Goal: Transaction & Acquisition: Purchase product/service

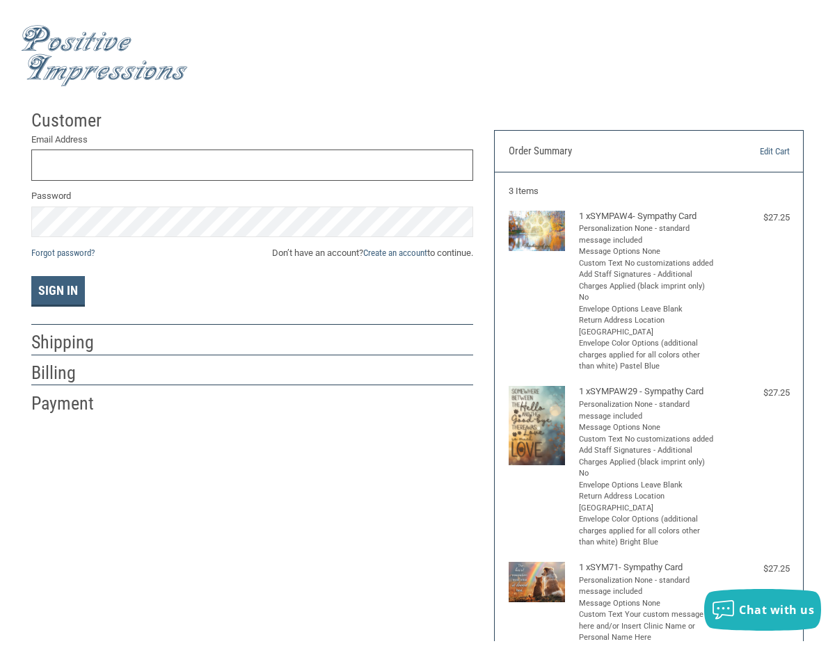
scroll to position [4, 0]
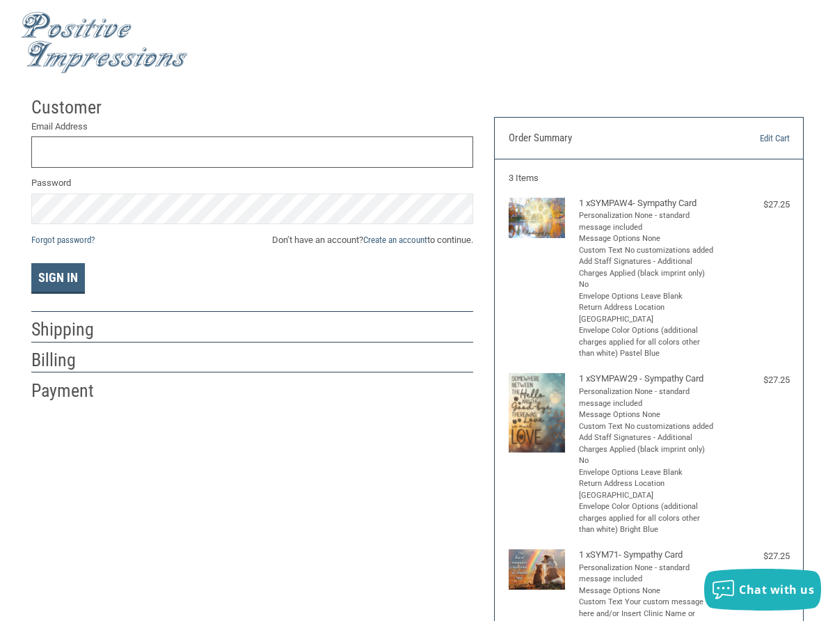
click at [78, 157] on input "Email Address" at bounding box center [252, 151] width 442 height 31
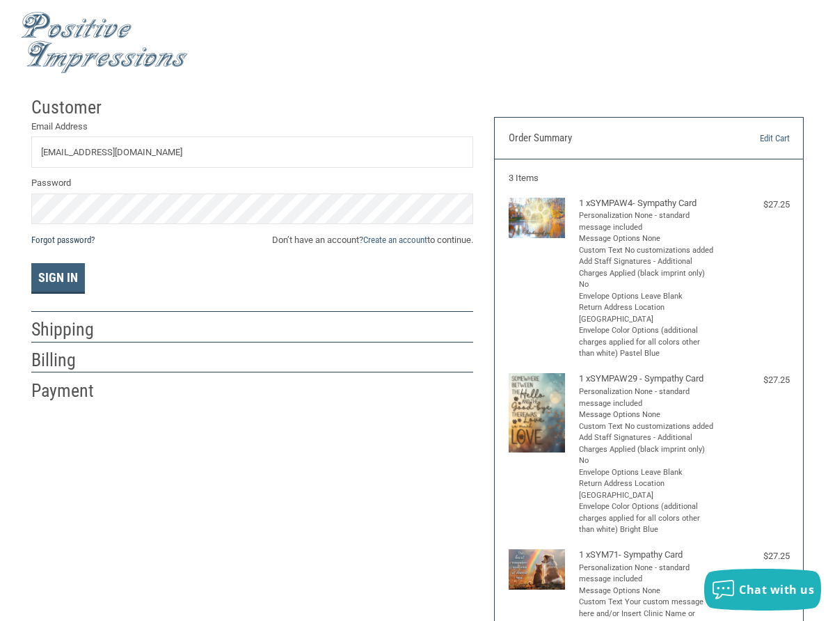
click at [80, 242] on link "Forgot password?" at bounding box center [62, 239] width 63 height 10
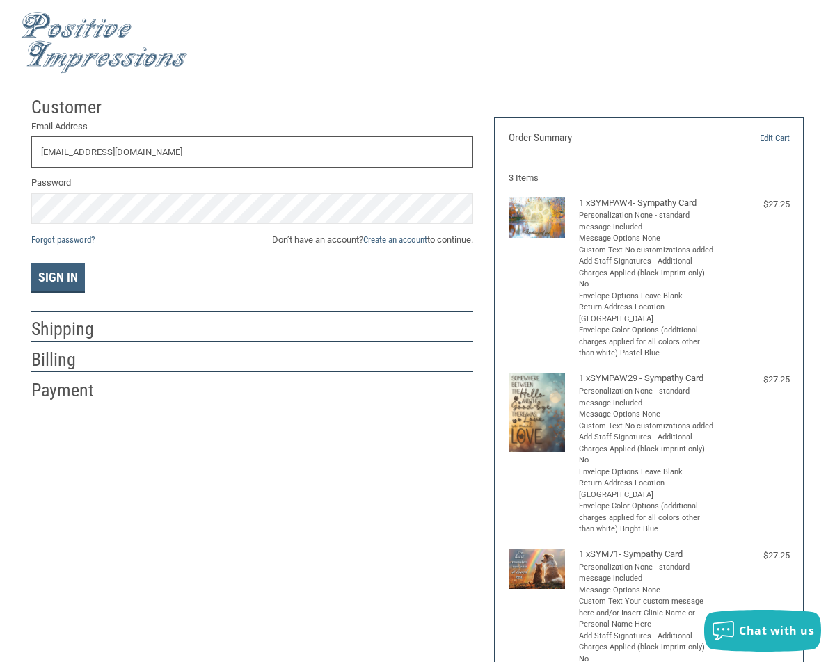
drag, startPoint x: 152, startPoint y: 155, endPoint x: 67, endPoint y: 153, distance: 84.9
click at [67, 153] on input "[EMAIL_ADDRESS][DOMAIN_NAME]" at bounding box center [252, 151] width 442 height 31
type input "I"
type input "[EMAIL_ADDRESS][DOMAIN_NAME]"
click at [413, 239] on link "Create an account" at bounding box center [395, 239] width 64 height 10
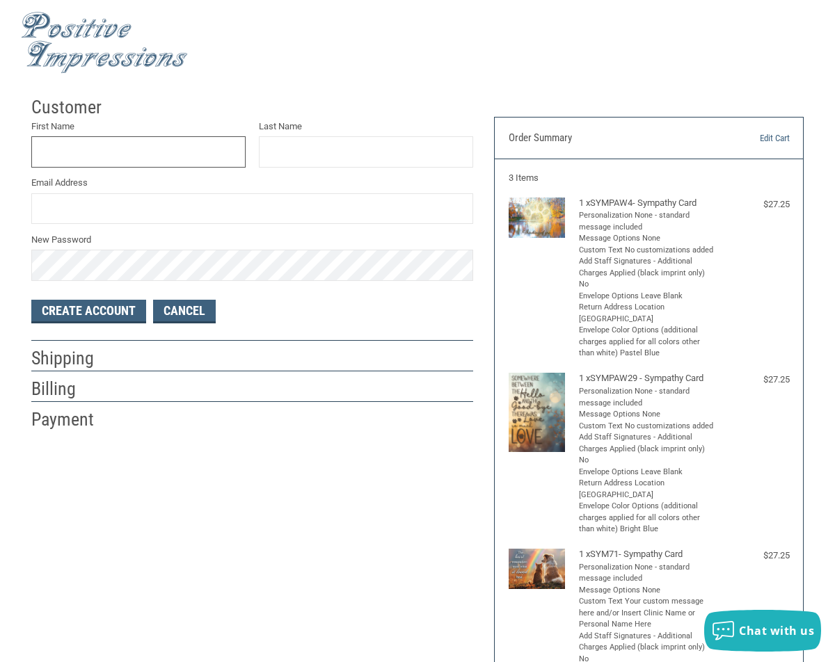
click at [88, 161] on input "First Name" at bounding box center [138, 151] width 214 height 31
type input "[GEOGRAPHIC_DATA]"
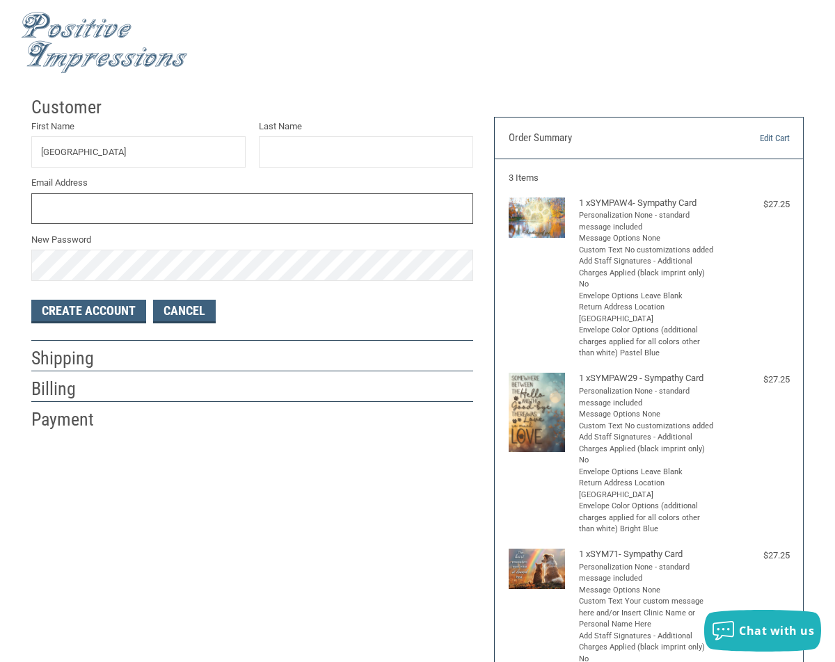
click at [71, 207] on input "Email Address" at bounding box center [252, 208] width 442 height 31
type input "[EMAIL_ADDRESS][DOMAIN_NAME]"
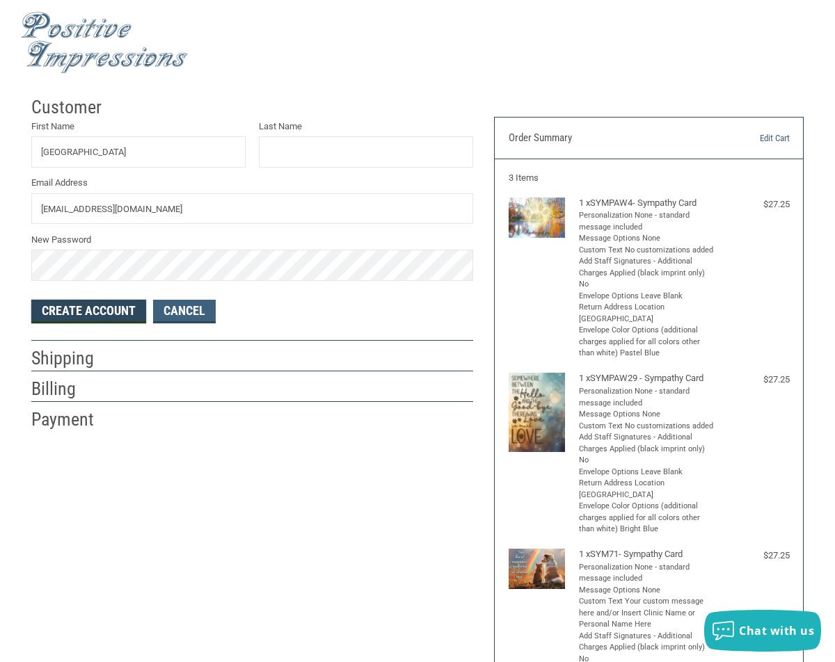
click at [85, 308] on button "Create Account" at bounding box center [88, 312] width 115 height 24
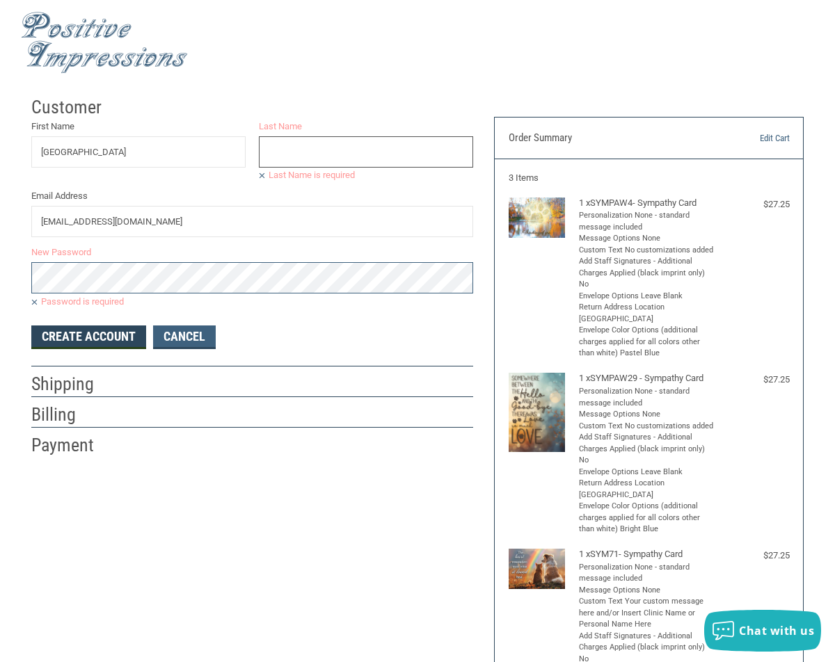
scroll to position [0, 0]
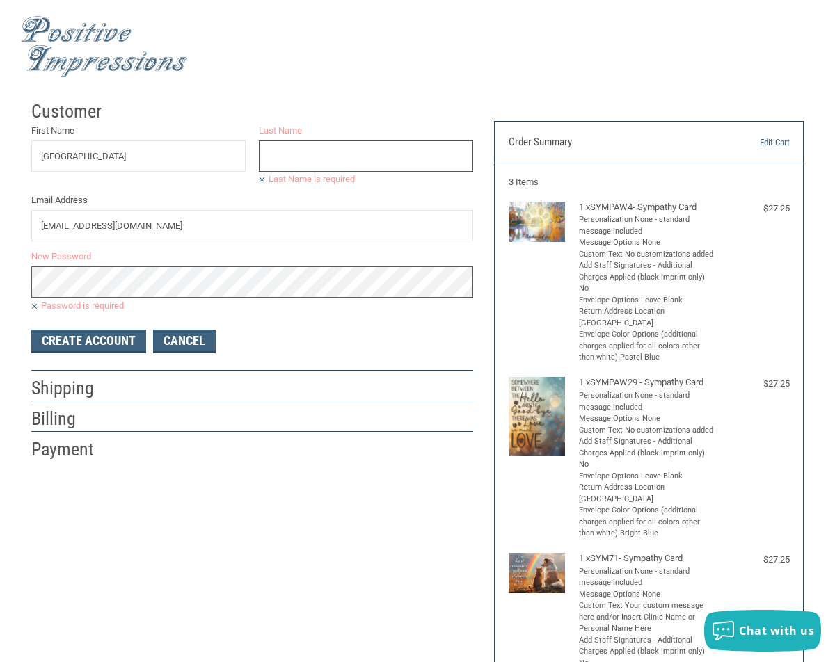
click at [294, 161] on input "Last Name" at bounding box center [366, 156] width 214 height 31
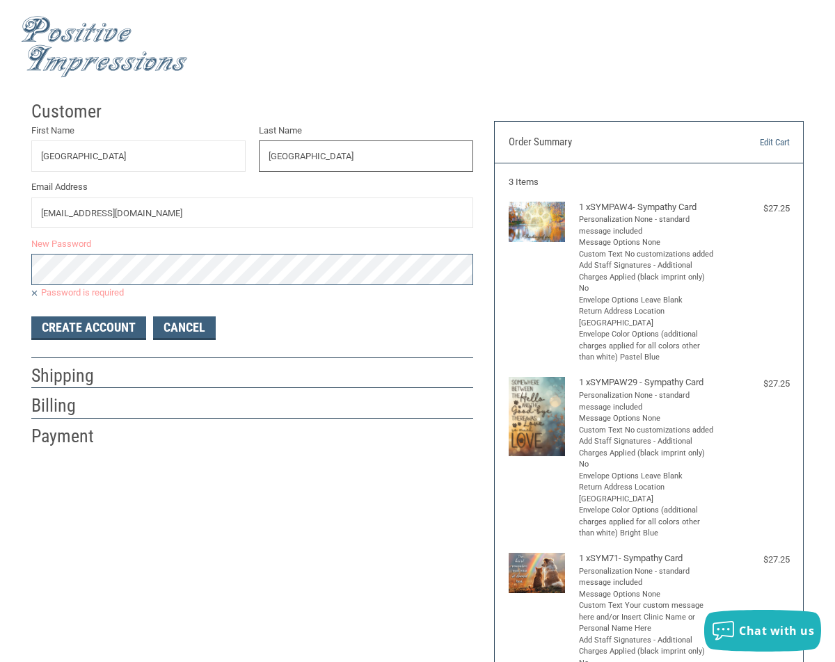
type input "[GEOGRAPHIC_DATA]"
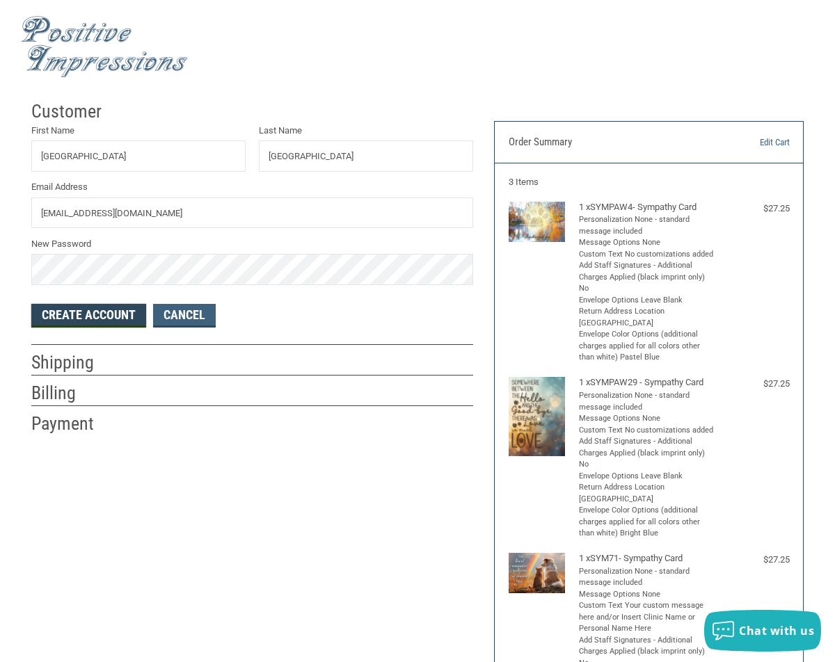
click at [91, 316] on button "Create Account" at bounding box center [88, 316] width 115 height 24
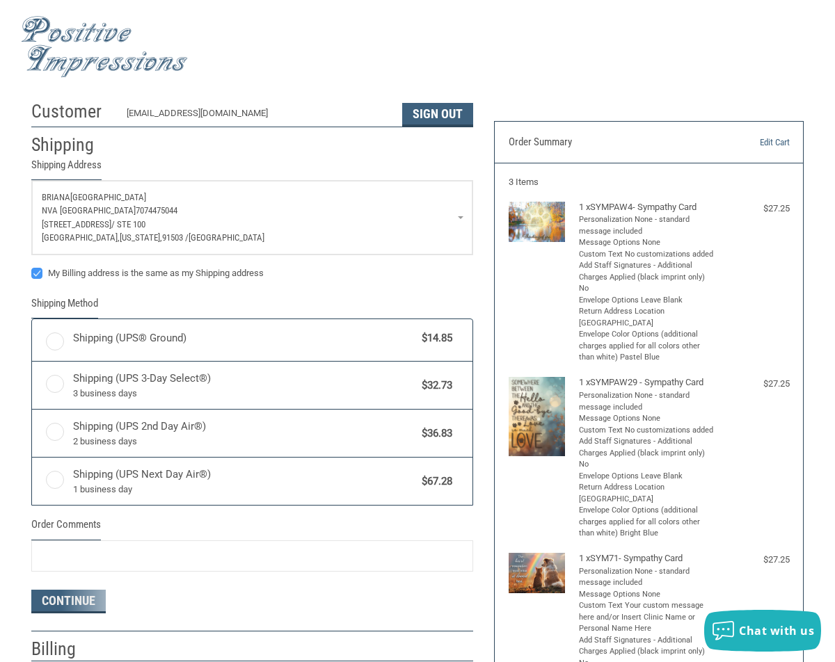
radio input "true"
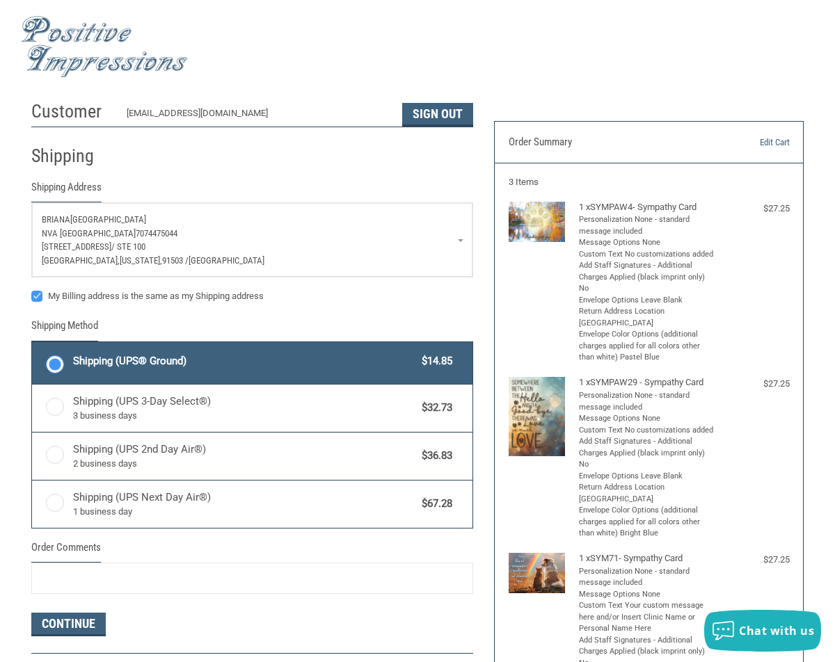
click at [458, 240] on link "[PERSON_NAME][GEOGRAPHIC_DATA] 7074475044 [STREET_ADDRESS] / [GEOGRAPHIC_DATA],…" at bounding box center [252, 240] width 440 height 74
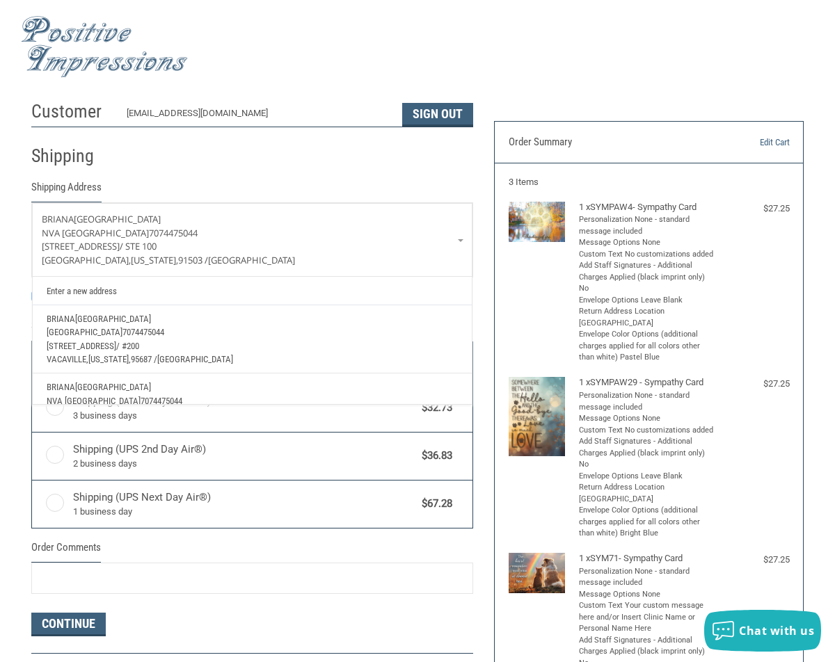
click at [218, 351] on p "[STREET_ADDRESS]" at bounding box center [253, 347] width 412 height 14
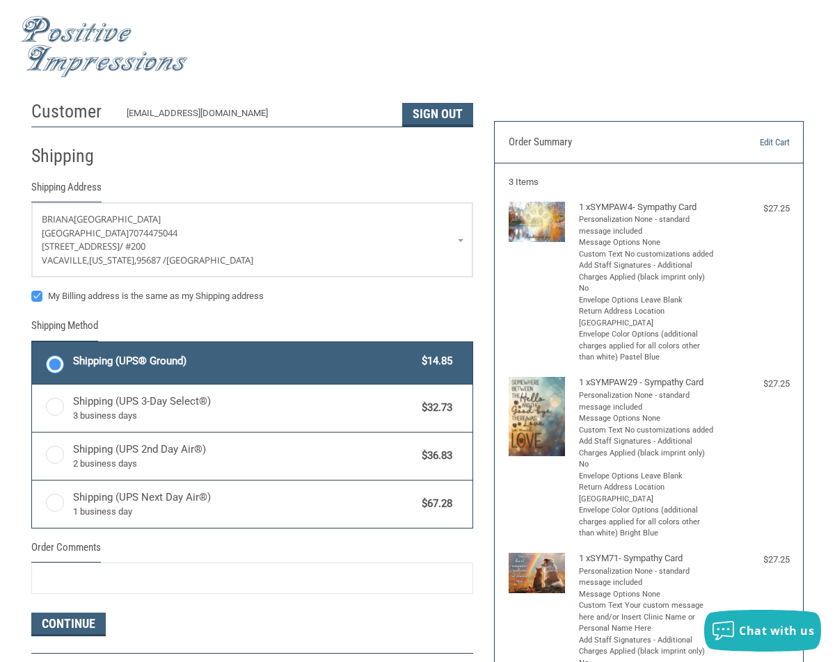
click at [211, 362] on span "Shipping (UPS® Ground)" at bounding box center [244, 361] width 342 height 16
click at [33, 344] on input "Shipping (UPS® Ground) $14.85" at bounding box center [32, 344] width 1 height 1
click at [87, 622] on button "Continue" at bounding box center [68, 625] width 74 height 24
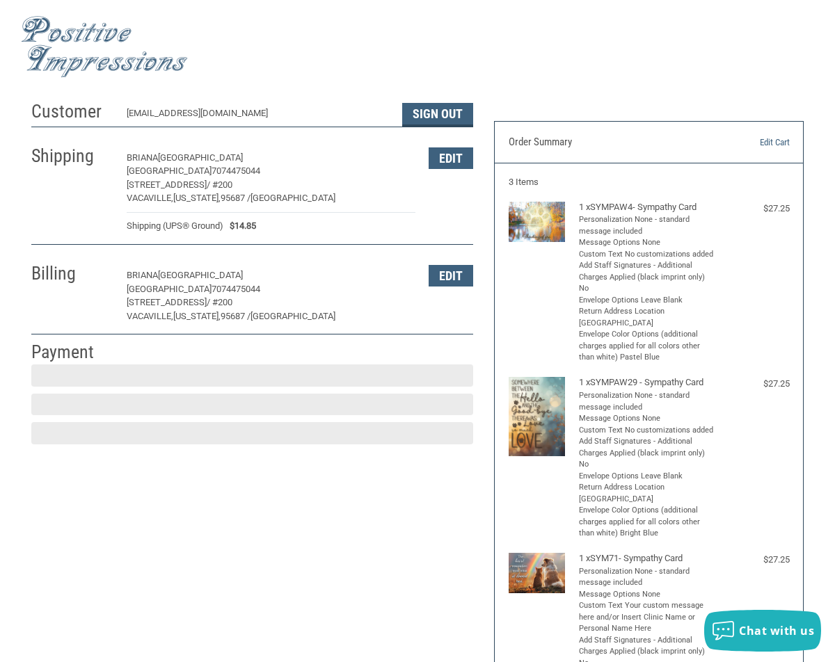
scroll to position [202, 0]
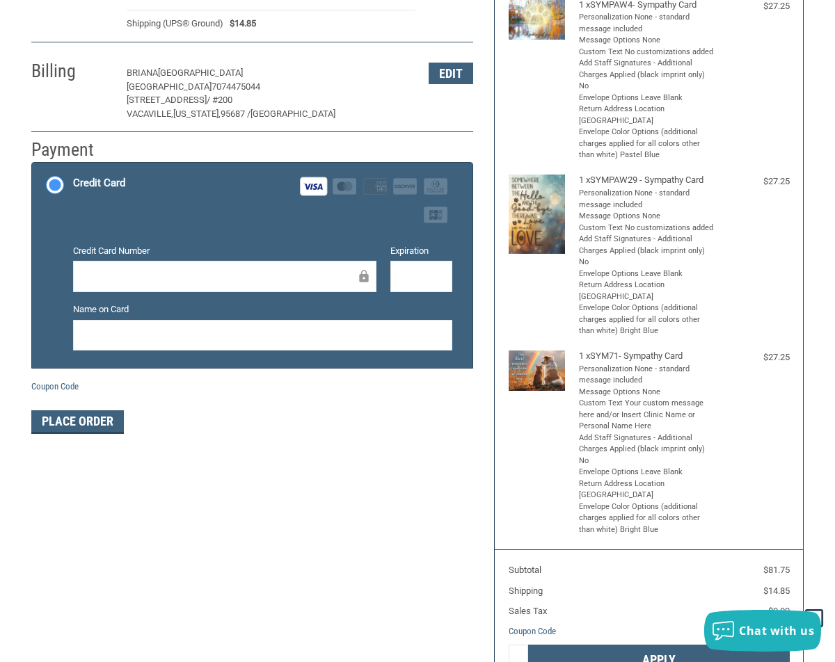
click at [253, 322] on div at bounding box center [262, 335] width 379 height 31
click at [110, 422] on button "Place Order" at bounding box center [77, 422] width 93 height 24
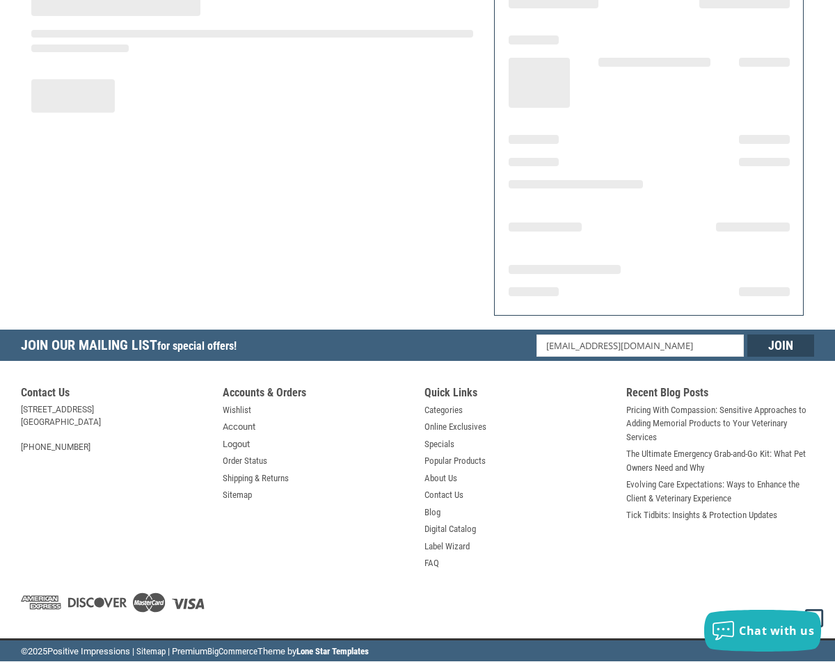
scroll to position [138, 0]
